Goal: Navigation & Orientation: Understand site structure

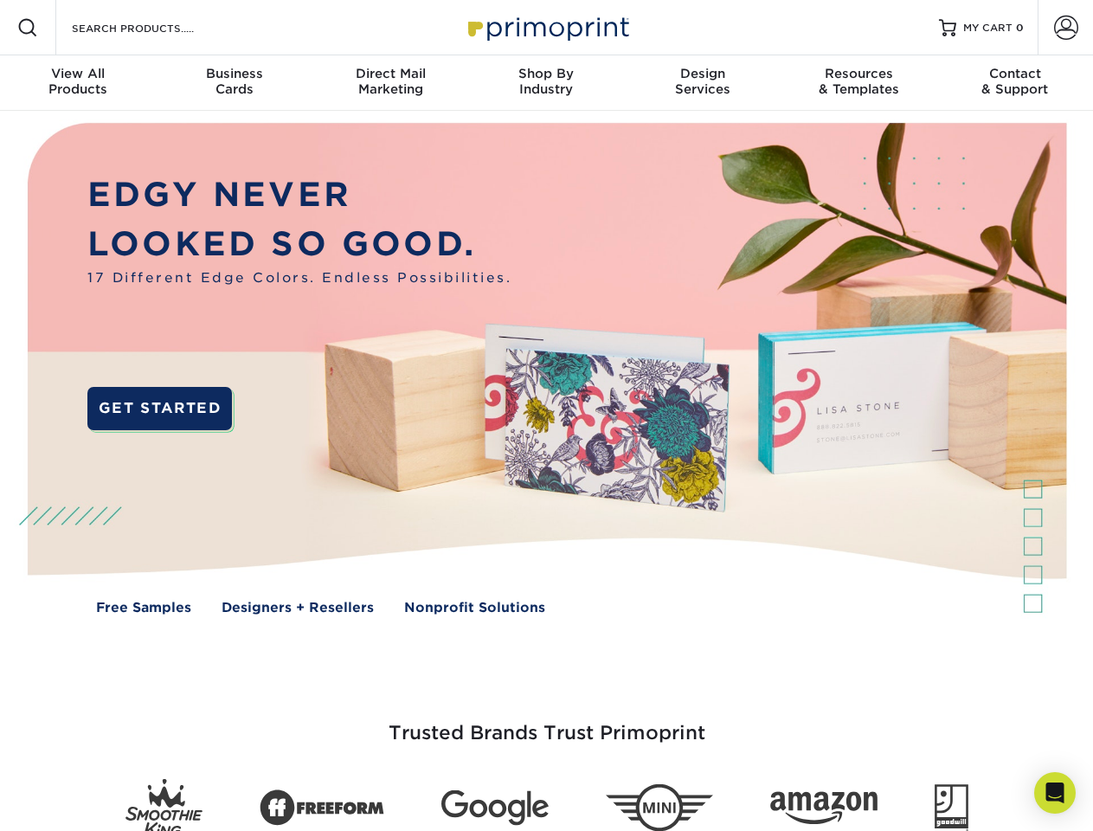
click at [546, 415] on img at bounding box center [545, 381] width 1081 height 541
click at [28, 28] on span at bounding box center [27, 27] width 21 height 21
click at [1065, 28] on span at bounding box center [1066, 28] width 24 height 24
click at [78, 83] on div "View All Products" at bounding box center [78, 81] width 156 height 31
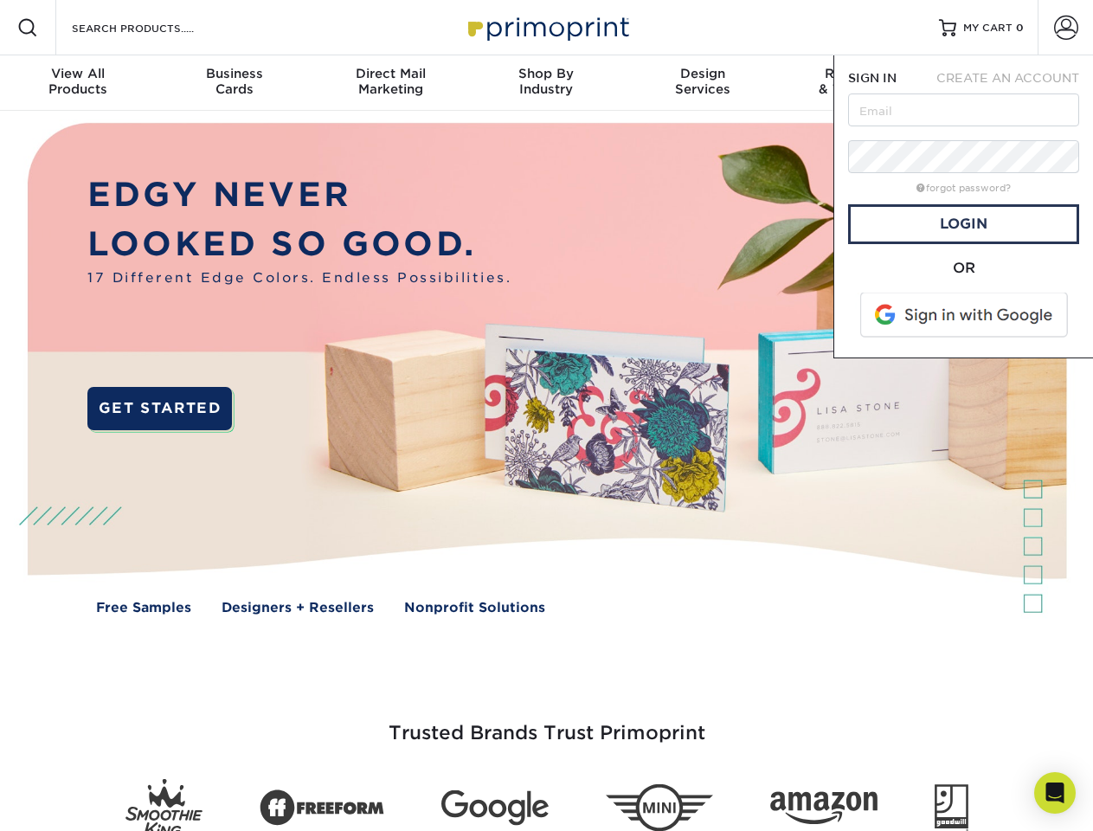
click at [234, 83] on div "Business Cards" at bounding box center [234, 81] width 156 height 31
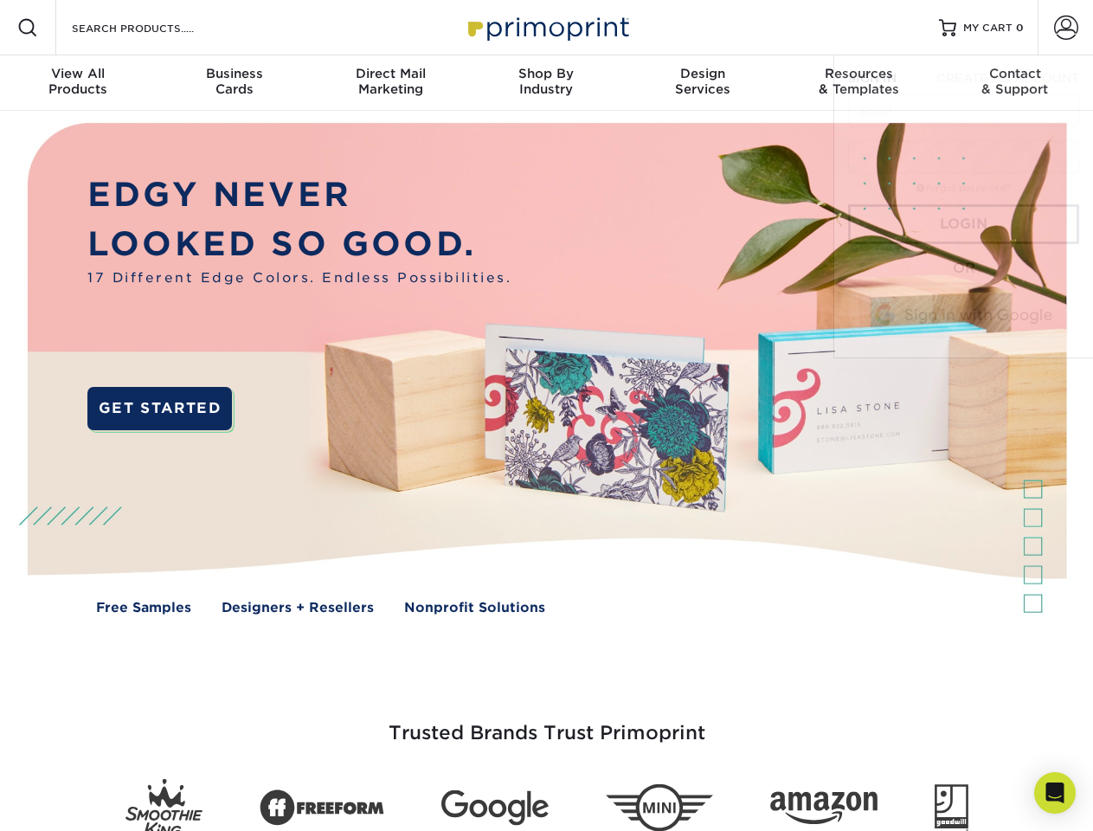
click at [390, 83] on div "Direct Mail Marketing" at bounding box center [390, 81] width 156 height 31
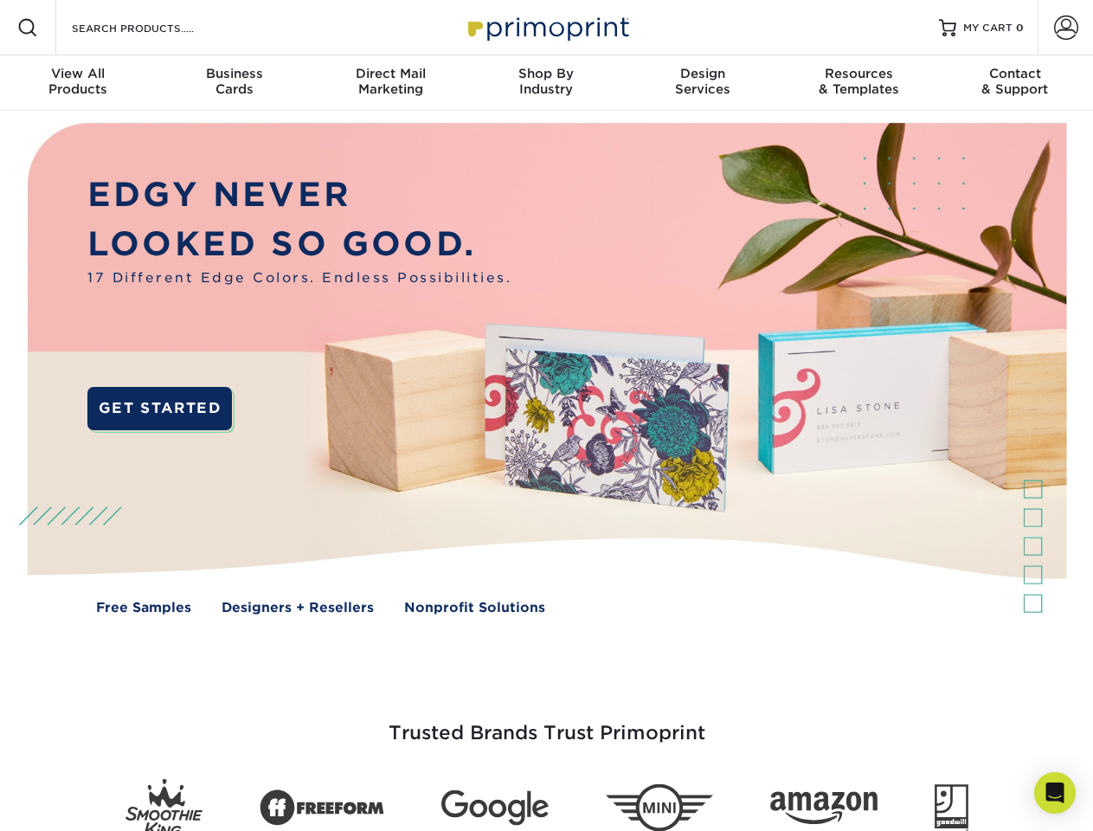
click at [546, 83] on div "Shop By Industry" at bounding box center [546, 81] width 156 height 31
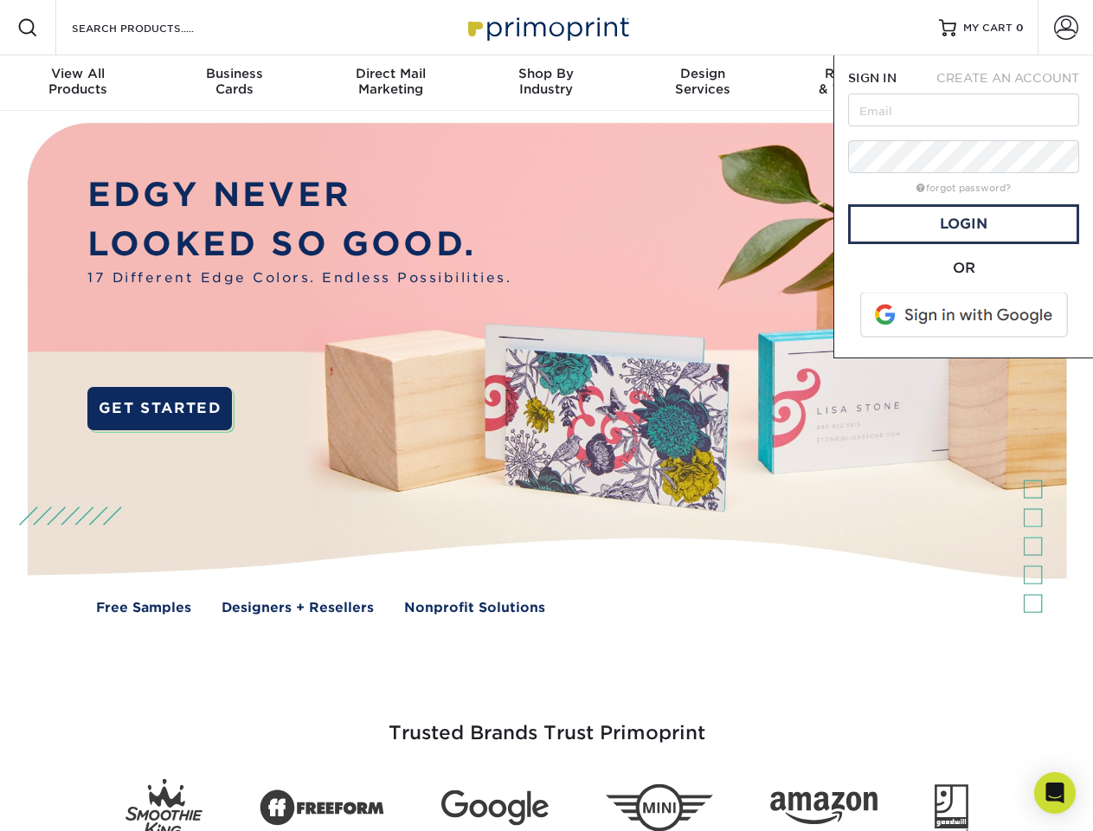
click at [703, 83] on div "Design Services" at bounding box center [703, 81] width 156 height 31
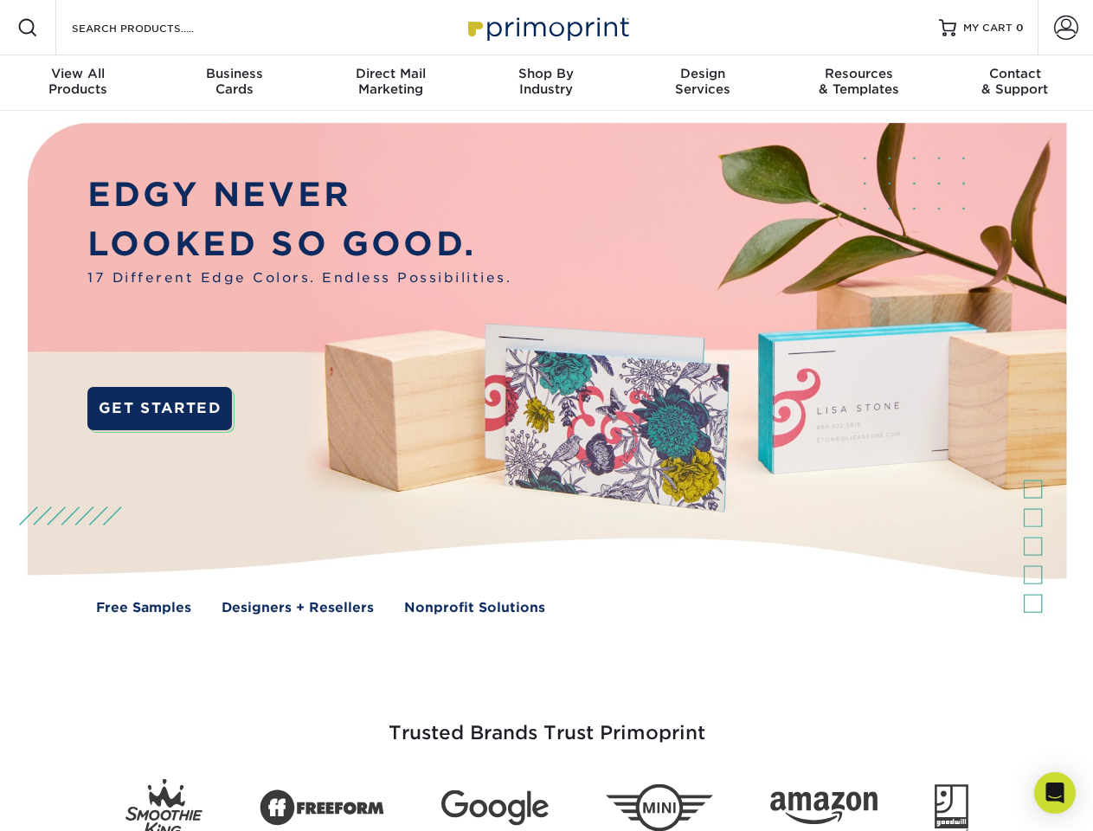
click at [858, 83] on span "SIGN IN" at bounding box center [872, 78] width 48 height 14
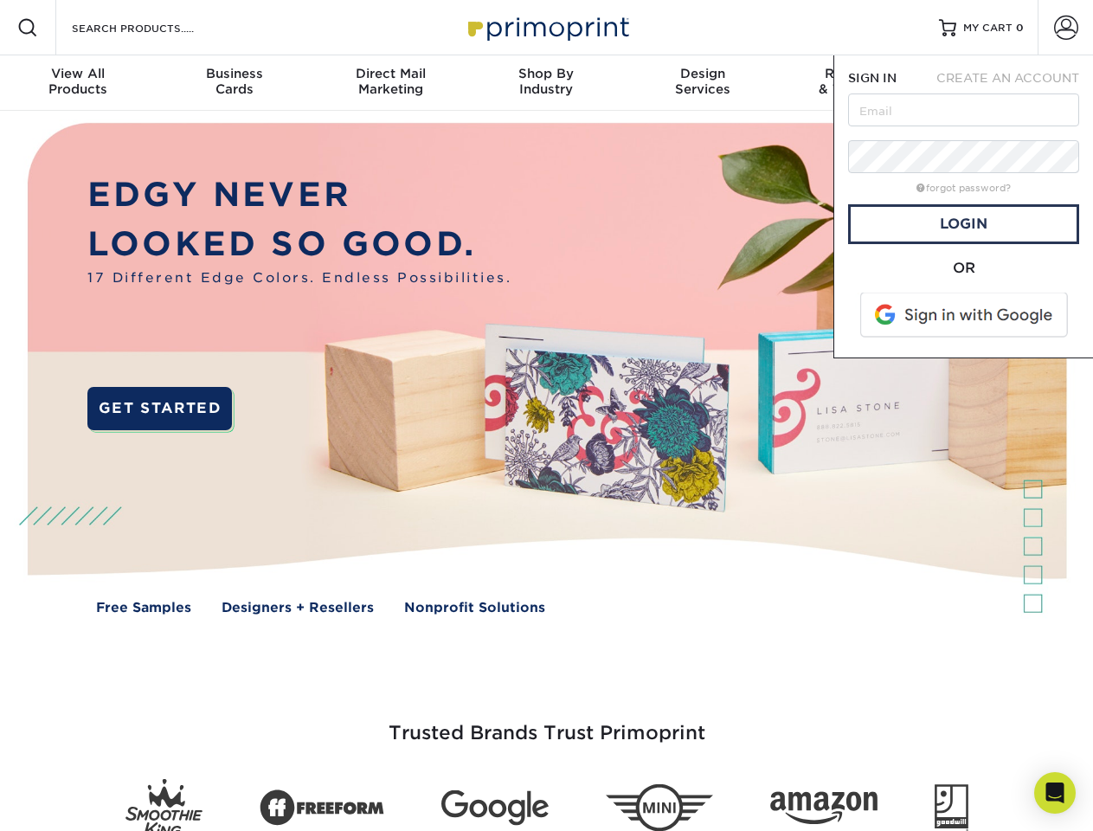
click at [1015, 83] on div "Contact & Support" at bounding box center [1015, 81] width 156 height 31
